Goal: Task Accomplishment & Management: Use online tool/utility

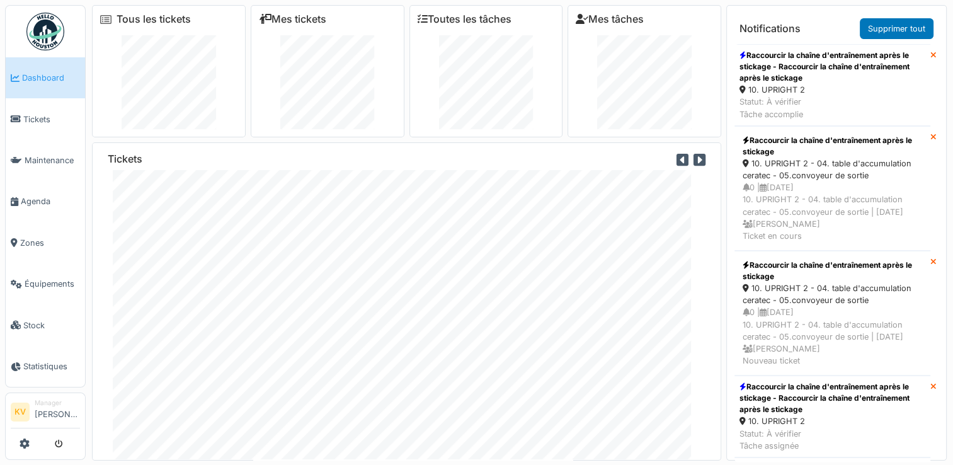
click at [47, 26] on img at bounding box center [45, 32] width 38 height 38
click at [37, 120] on span "Tickets" at bounding box center [51, 119] width 57 height 12
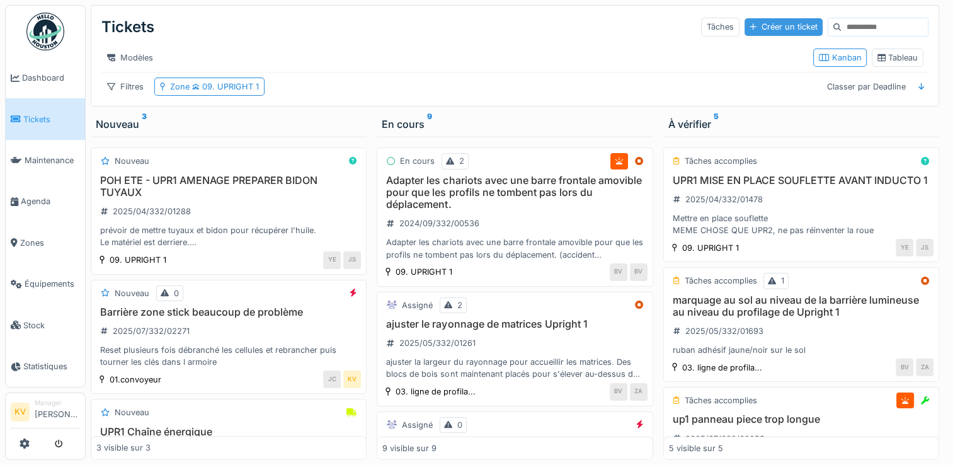
click at [750, 28] on div "Créer un ticket" at bounding box center [783, 26] width 78 height 17
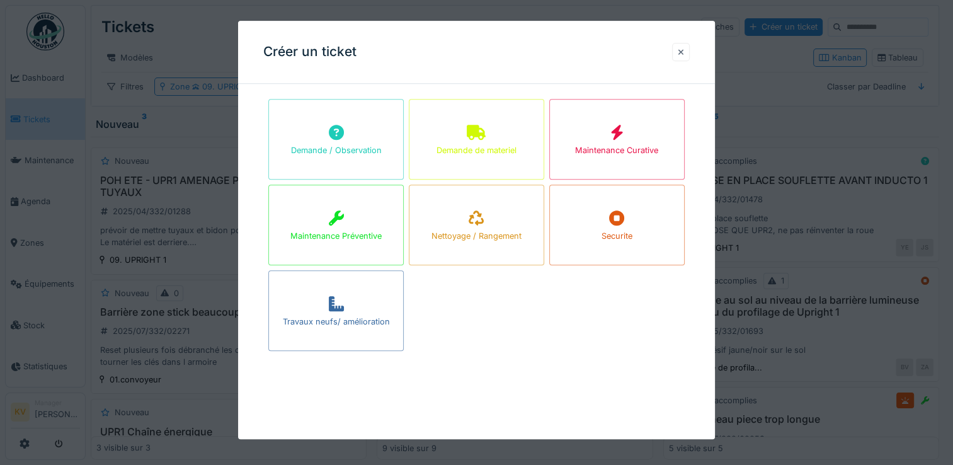
click at [683, 52] on div at bounding box center [681, 52] width 6 height 12
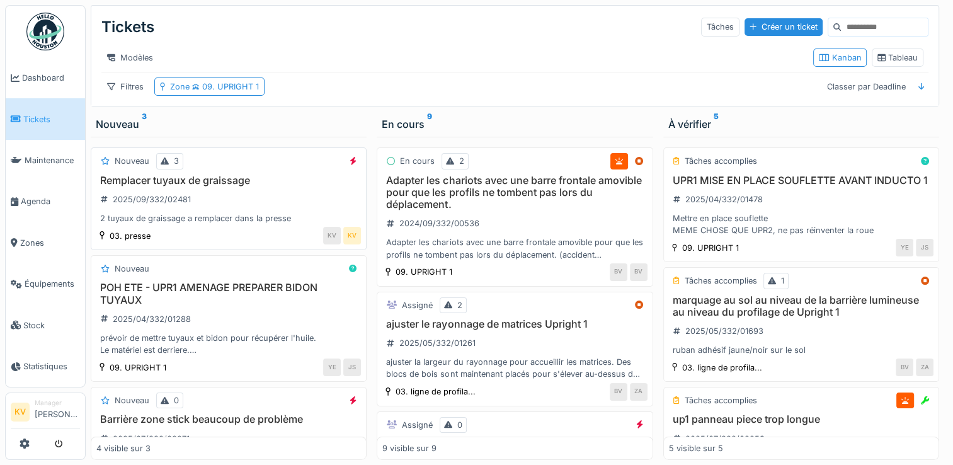
click at [134, 185] on h3 "Remplacer tuyaux de graissage" at bounding box center [228, 180] width 265 height 12
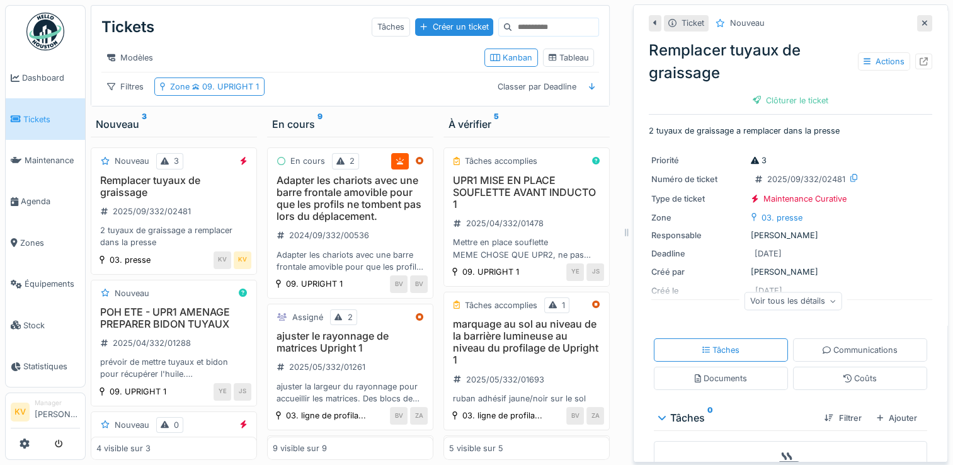
click at [681, 23] on div "Ticket" at bounding box center [692, 23] width 23 height 12
click at [920, 64] on icon at bounding box center [924, 61] width 8 height 8
click at [155, 326] on h3 "POH ETE - UPR1 AMENAGE PREPARER BIDON TUYAUX" at bounding box center [173, 318] width 155 height 24
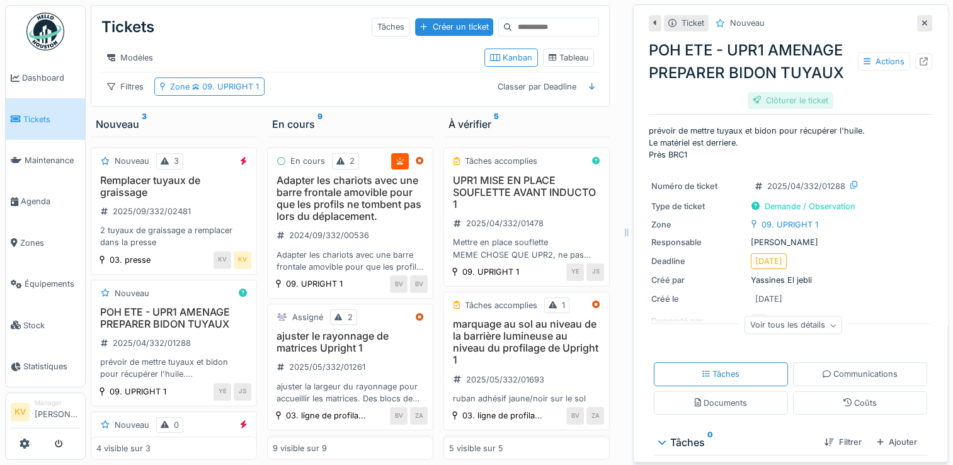
click at [775, 101] on div "Clôturer le ticket" at bounding box center [791, 100] width 86 height 17
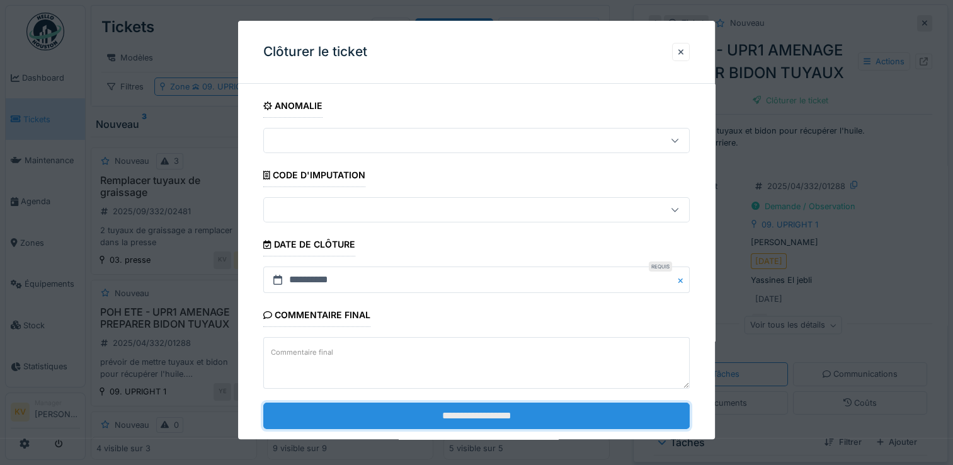
click at [491, 410] on input "**********" at bounding box center [476, 415] width 426 height 26
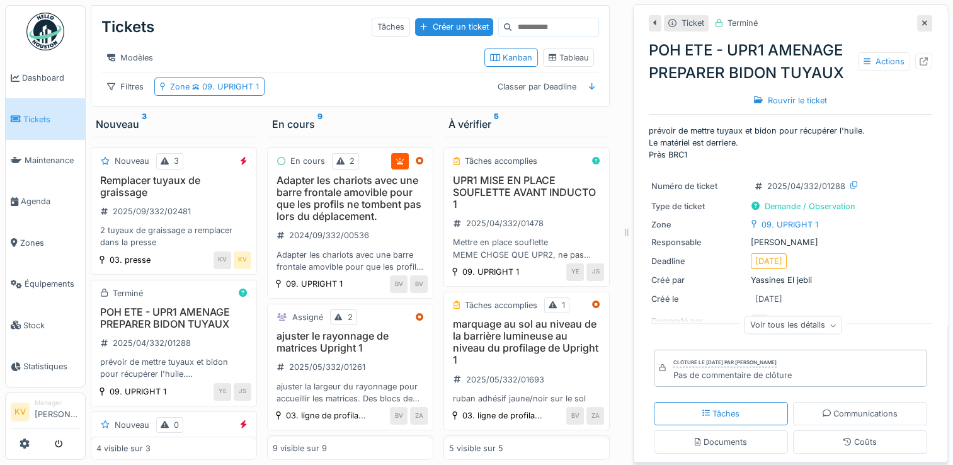
click at [917, 21] on div at bounding box center [924, 23] width 15 height 16
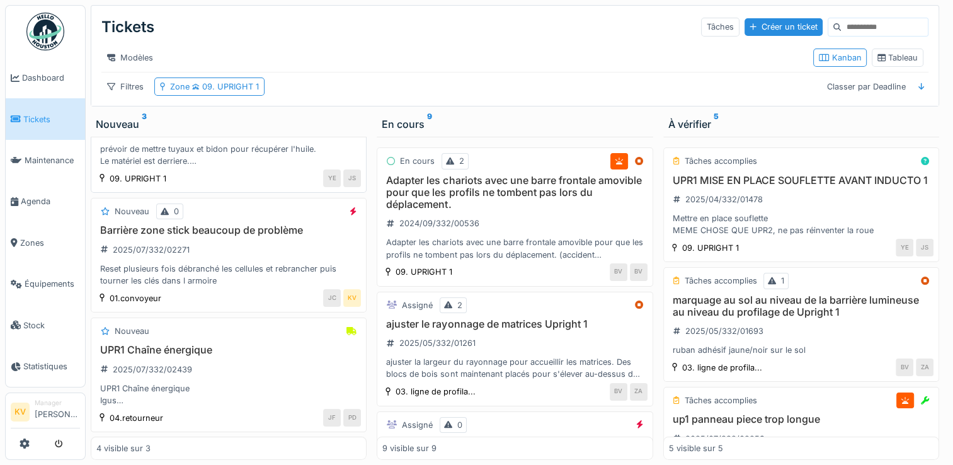
scroll to position [195, 0]
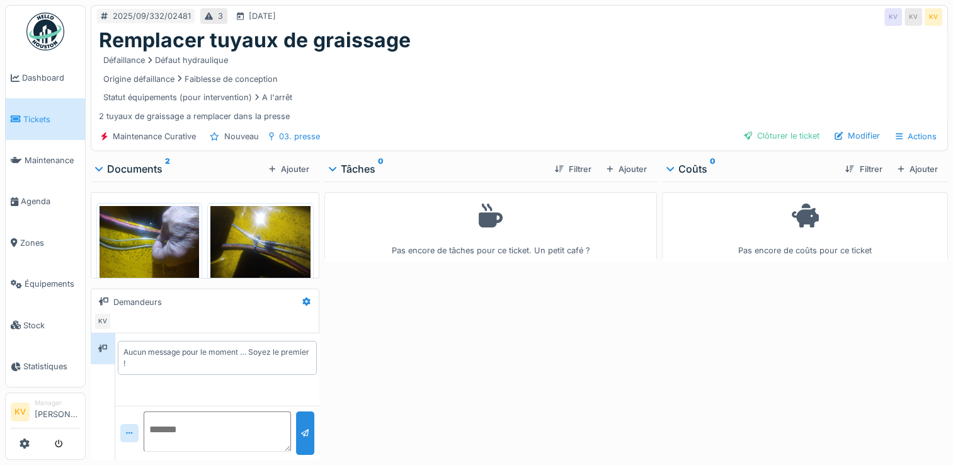
scroll to position [9, 0]
click at [161, 417] on textarea at bounding box center [217, 431] width 147 height 40
type textarea "**********"
click at [305, 427] on div at bounding box center [305, 433] width 8 height 12
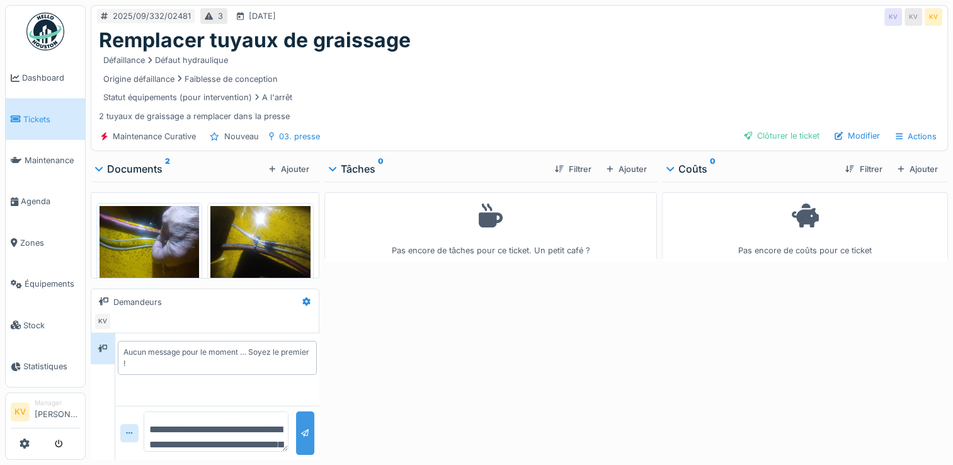
scroll to position [40, 0]
